Goal: Find specific page/section: Find specific page/section

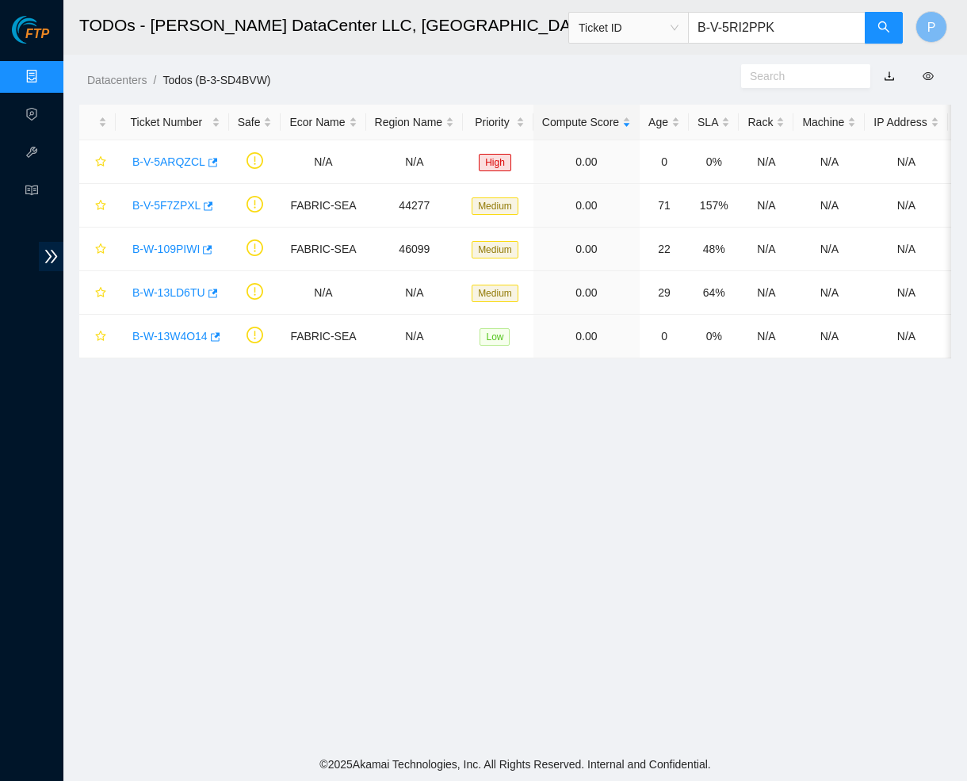
type input "B-V-5RI2PPK"
click at [46, 71] on link "Data Centers" at bounding box center [78, 77] width 65 height 13
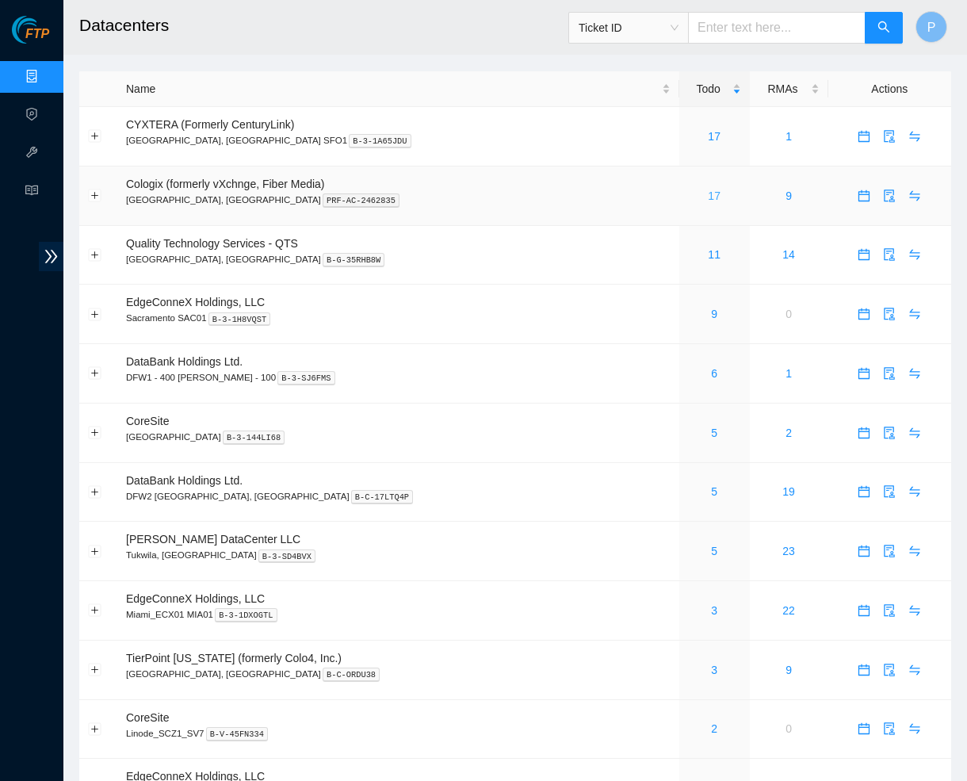
click at [708, 190] on link "17" at bounding box center [714, 196] width 13 height 13
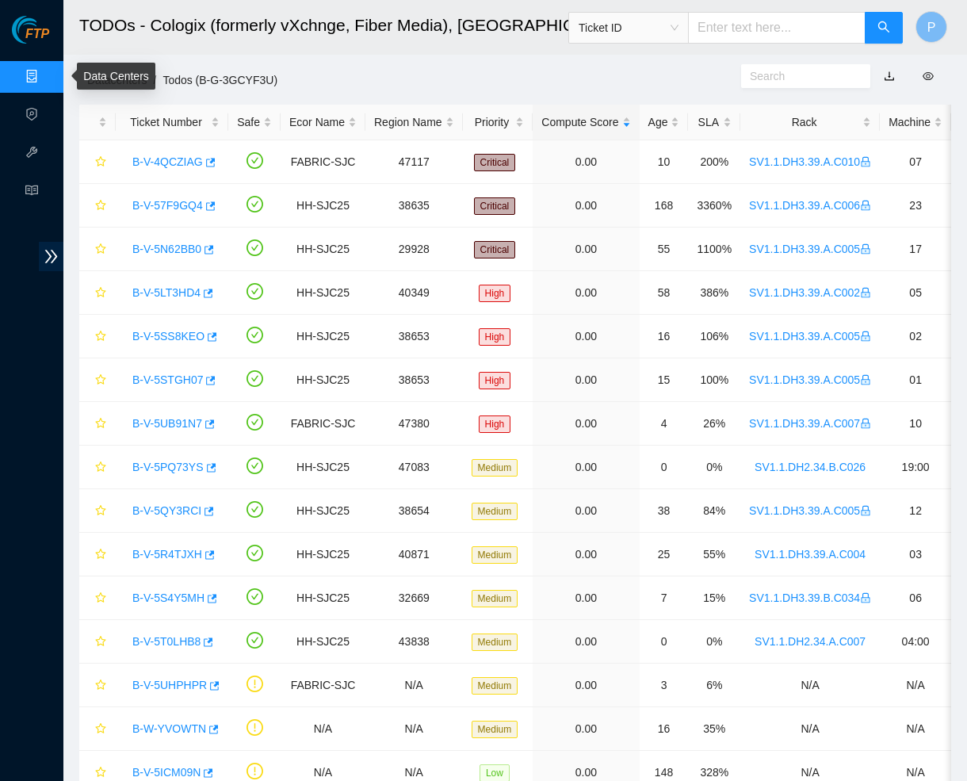
click at [46, 71] on link "Data Centers" at bounding box center [78, 77] width 65 height 13
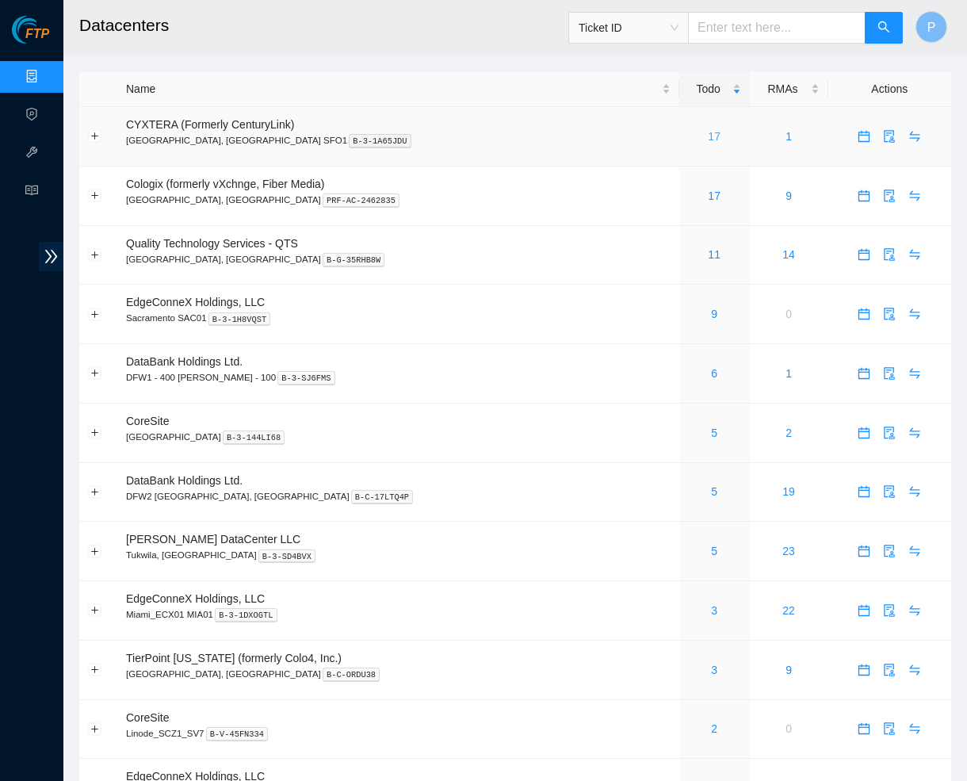
click at [708, 138] on link "17" at bounding box center [714, 136] width 13 height 13
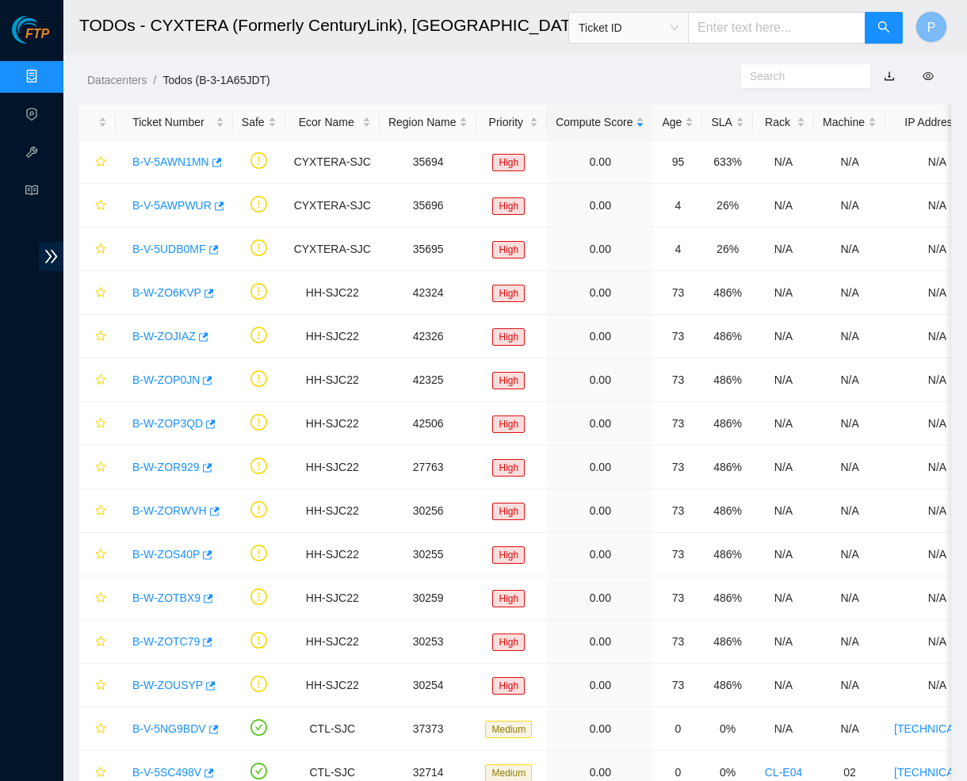
click at [672, 25] on span "Ticket ID" at bounding box center [629, 28] width 100 height 24
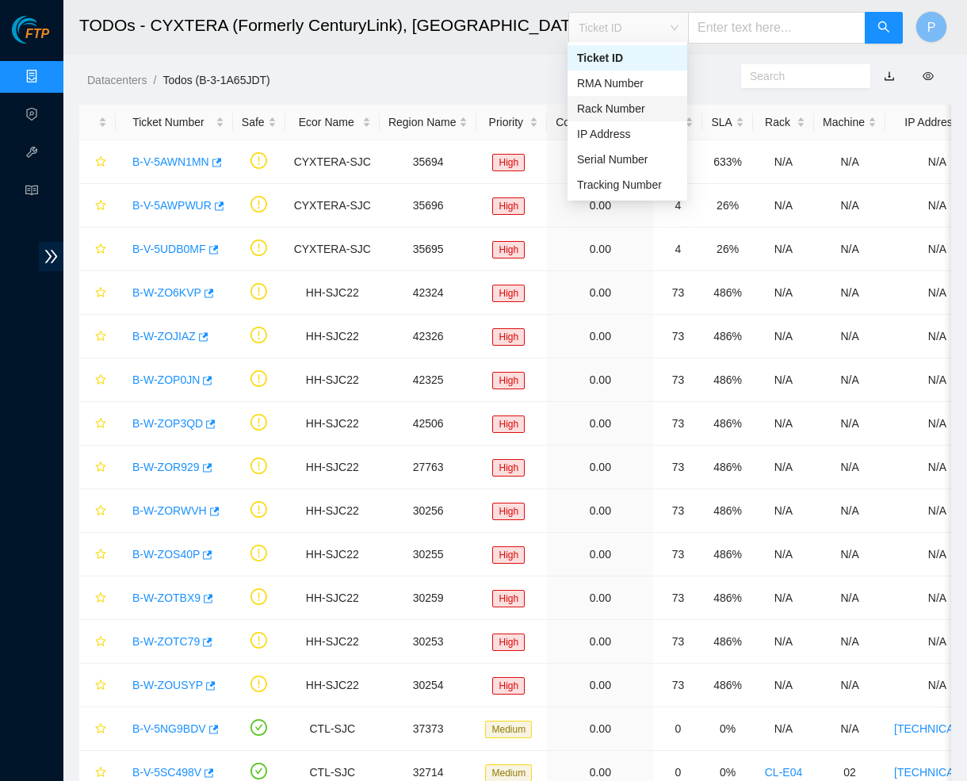
click at [615, 108] on div "Rack Number" at bounding box center [627, 108] width 101 height 17
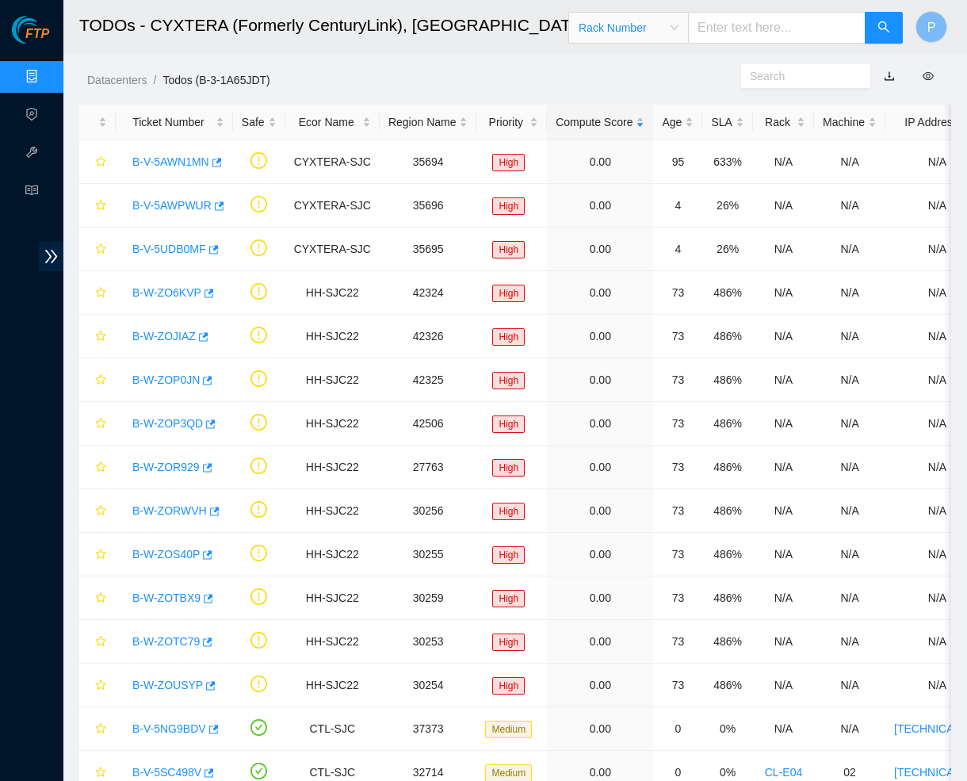
click at [712, 25] on input "text" at bounding box center [777, 28] width 178 height 32
type input "cl-v01"
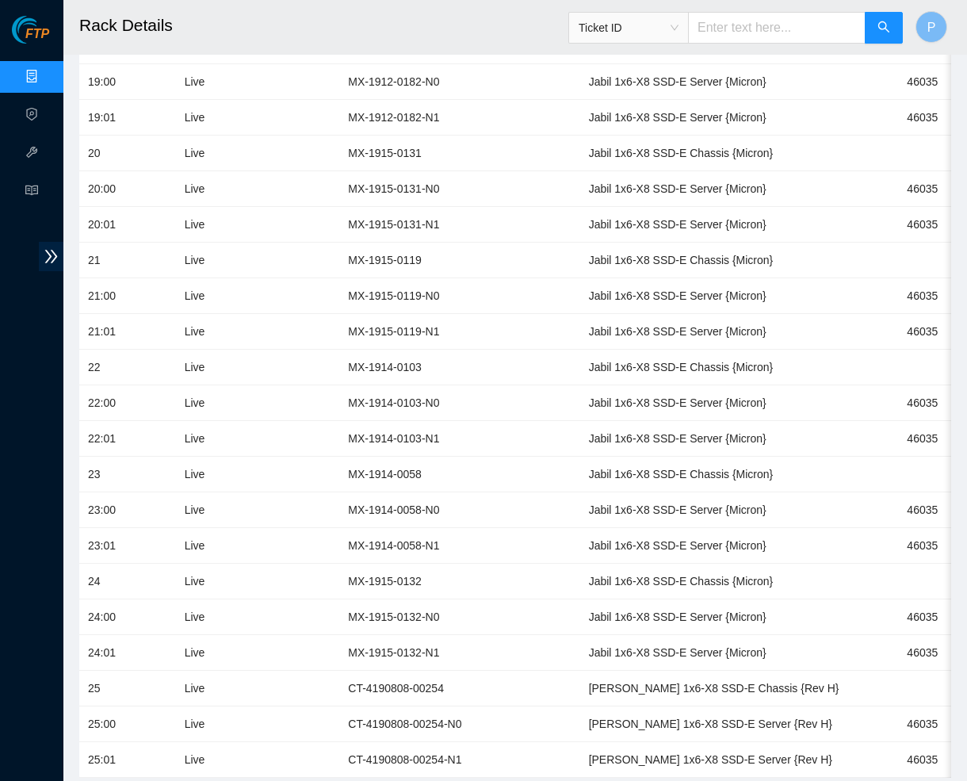
scroll to position [2484, 0]
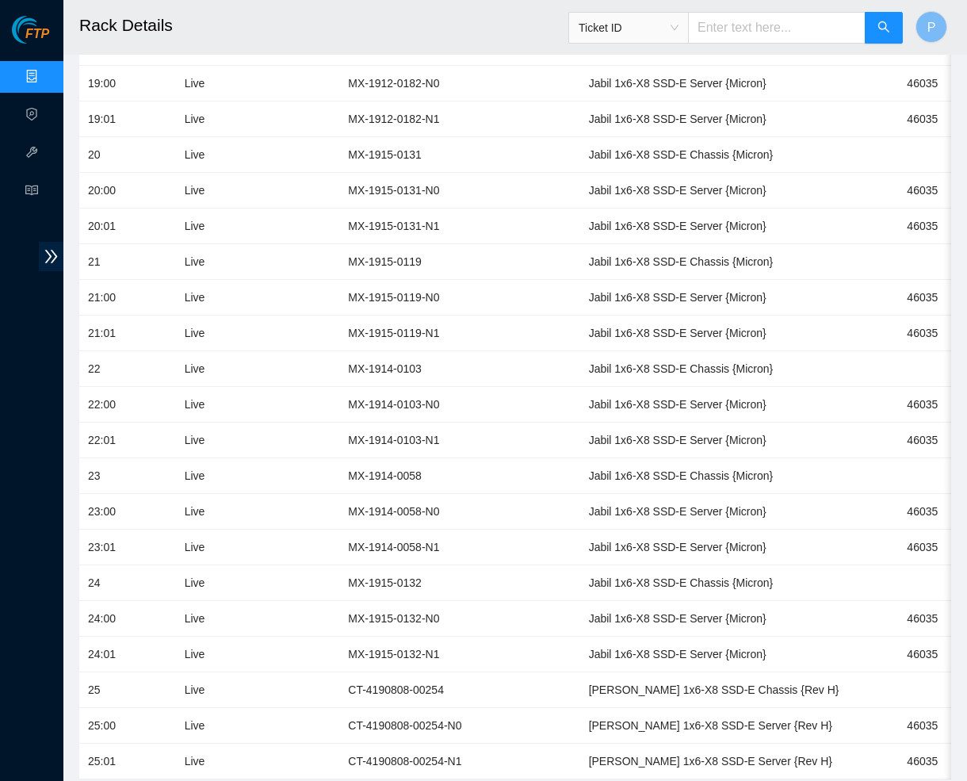
click at [633, 27] on span "Ticket ID" at bounding box center [629, 28] width 100 height 24
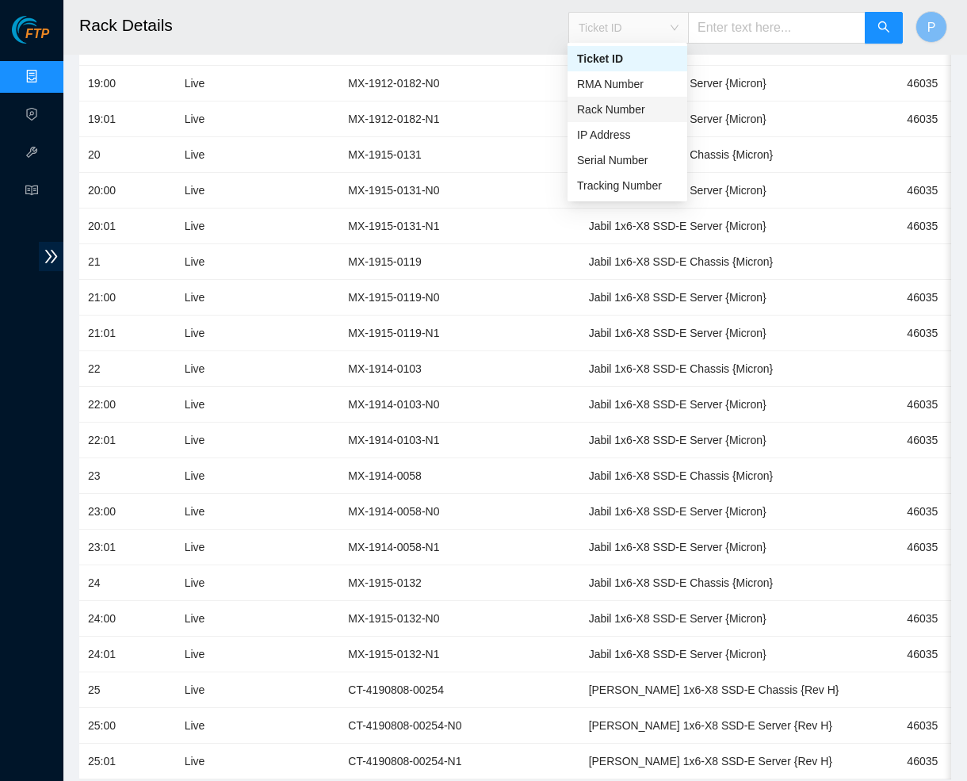
click at [619, 113] on div "Rack Number" at bounding box center [627, 109] width 101 height 17
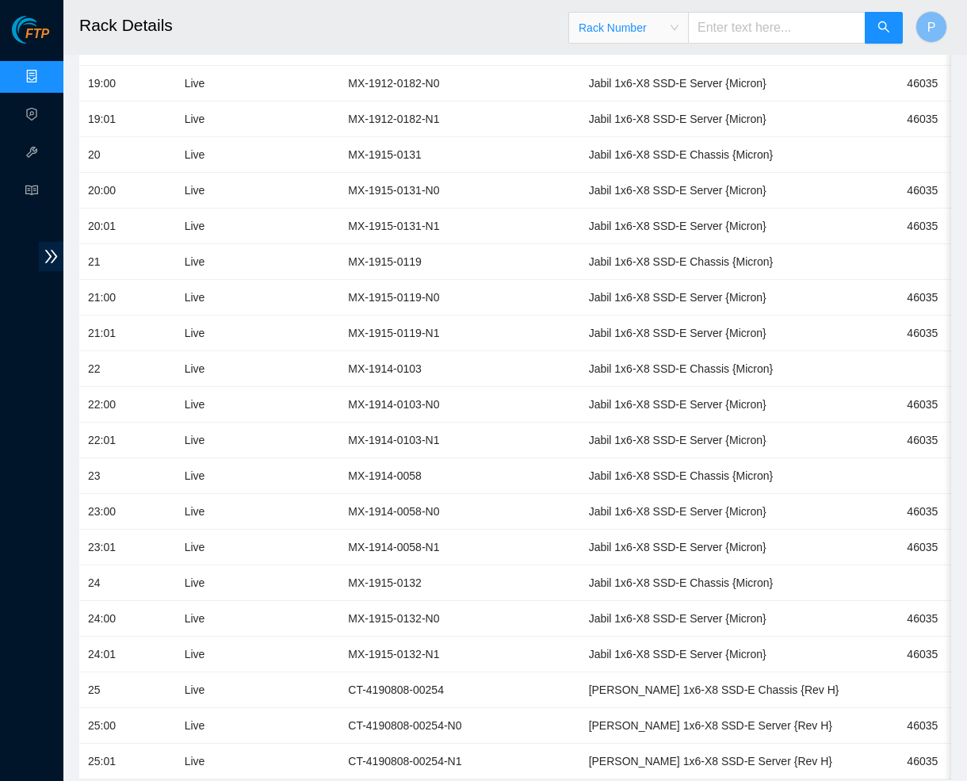
click at [705, 40] on input "text" at bounding box center [777, 28] width 178 height 32
paste input "CS08-R20"
type input "CS08-R20"
